Goal: Transaction & Acquisition: Purchase product/service

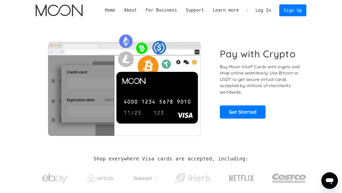
click at [268, 12] on link "Log In" at bounding box center [263, 10] width 24 height 11
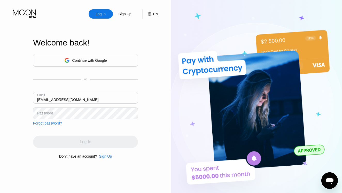
type input "[EMAIL_ADDRESS][DOMAIN_NAME]"
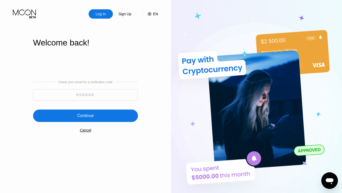
click at [53, 97] on input at bounding box center [85, 95] width 105 height 12
type input "690254"
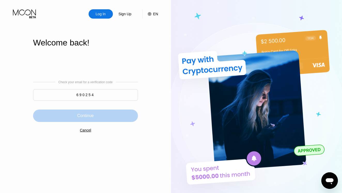
click at [49, 119] on div "Continue" at bounding box center [85, 116] width 105 height 12
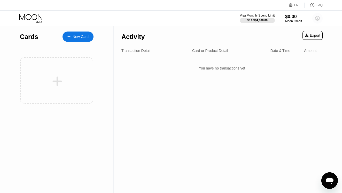
click at [315, 18] on icon at bounding box center [317, 18] width 4 height 4
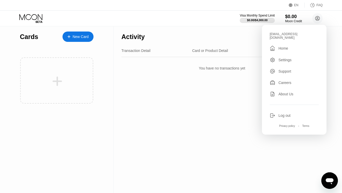
click at [201, 153] on div "Activity Export Transaction Detail Card or Product Detail Date & Time Amount Yo…" at bounding box center [222, 109] width 217 height 167
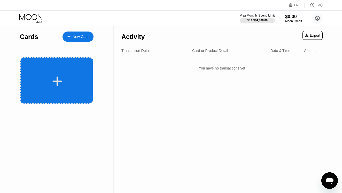
click at [56, 63] on div at bounding box center [56, 80] width 73 height 46
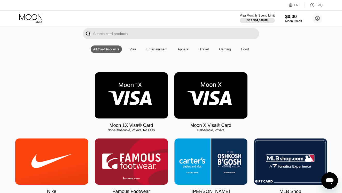
scroll to position [37, 0]
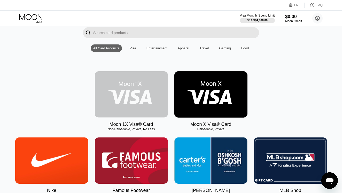
click at [109, 84] on img at bounding box center [131, 94] width 73 height 46
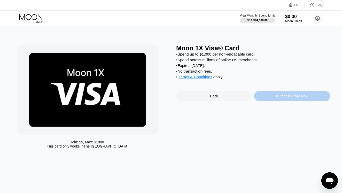
click at [272, 97] on div "Purchase Card Now" at bounding box center [292, 96] width 76 height 10
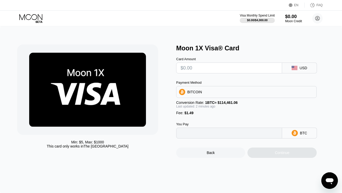
type input "0"
click at [211, 135] on input "0" at bounding box center [229, 133] width 97 height 10
click at [189, 68] on input "text" at bounding box center [229, 68] width 97 height 10
type input "$4"
type input "0.00004797"
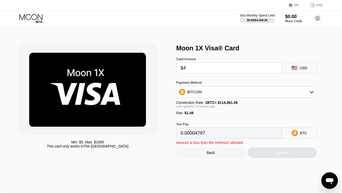
type input "$49"
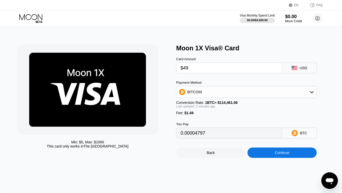
type input "0.00044112"
type input "$49.5"
type input "0.00044548"
type input "$49"
type input "0.00044112"
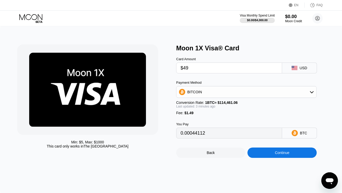
type input "$4"
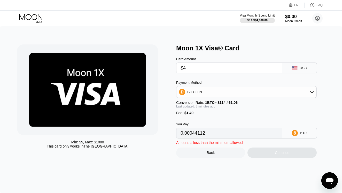
type input "0.00004797"
type input "0"
type input "$4"
type input "0.00004797"
type input "$48"
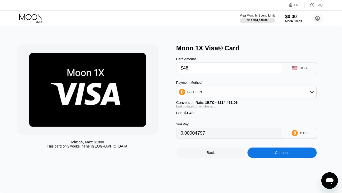
type input "0.00043238"
type input "$48"
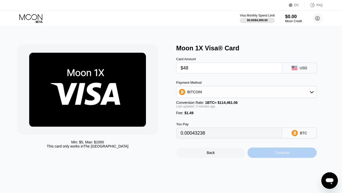
click at [248, 152] on div "Continue" at bounding box center [281, 152] width 69 height 10
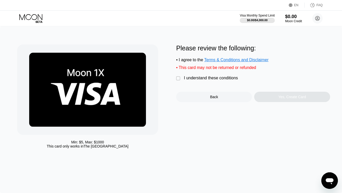
click at [184, 79] on div "I understand these conditions" at bounding box center [211, 78] width 54 height 5
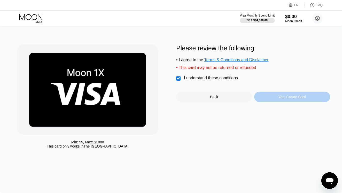
click at [279, 99] on div "Yes, Create Card" at bounding box center [292, 97] width 76 height 10
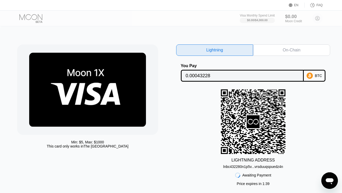
drag, startPoint x: 295, startPoint y: 109, endPoint x: 293, endPoint y: 104, distance: 5.2
click at [293, 104] on div "LIGHTNING ADDRESS lnbc432280n1p5v...vrsduuqspuedz4n" at bounding box center [253, 128] width 154 height 79
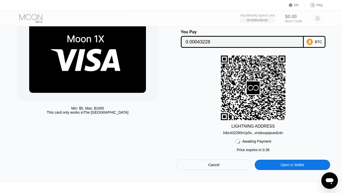
scroll to position [35, 0]
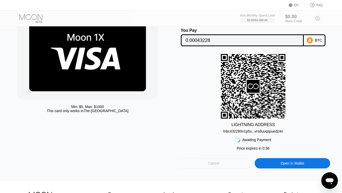
click at [216, 168] on div "Cancel" at bounding box center [213, 163] width 75 height 10
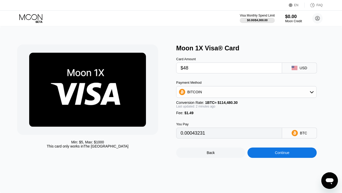
click at [204, 67] on input "$48" at bounding box center [229, 68] width 97 height 10
click at [212, 135] on input "0.00043231" at bounding box center [229, 133] width 97 height 10
click at [193, 71] on input "$48" at bounding box center [229, 68] width 97 height 10
click at [223, 93] on div "BITCOIN" at bounding box center [246, 92] width 140 height 10
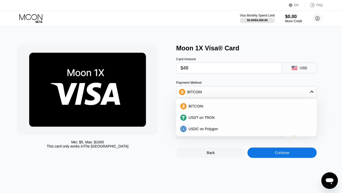
type input "0.00043231"
type input "0.00043262"
